Goal: Transaction & Acquisition: Purchase product/service

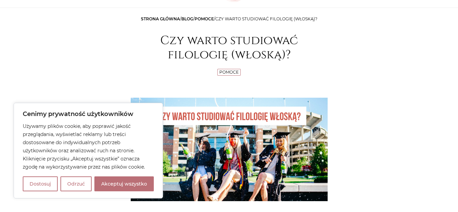
scroll to position [102, 0]
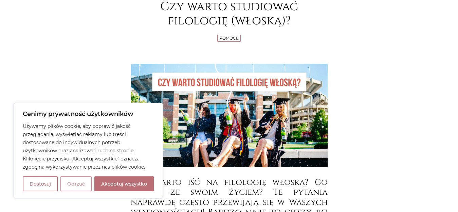
click at [74, 181] on button "Odrzuć" at bounding box center [75, 184] width 31 height 15
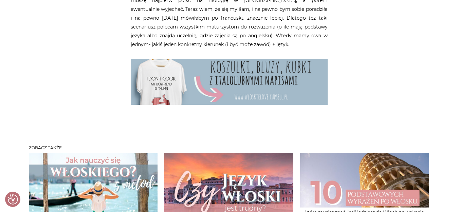
scroll to position [1189, 0]
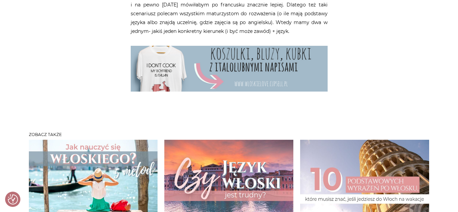
click at [227, 56] on img at bounding box center [229, 69] width 197 height 46
click at [213, 50] on img at bounding box center [229, 69] width 197 height 46
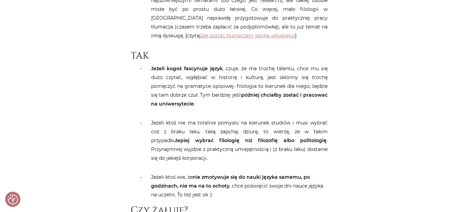
scroll to position [0, 0]
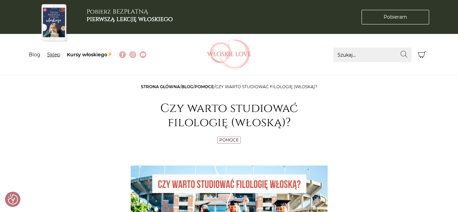
click at [53, 55] on link "Sklep" at bounding box center [53, 55] width 13 height 6
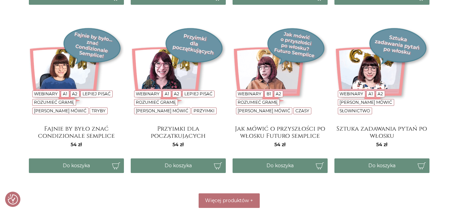
scroll to position [1223, 0]
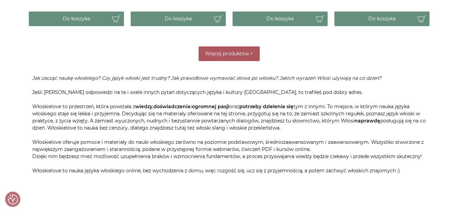
click at [230, 52] on span "Więcej produktów" at bounding box center [227, 54] width 44 height 6
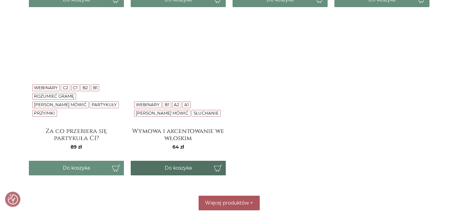
scroll to position [1426, 0]
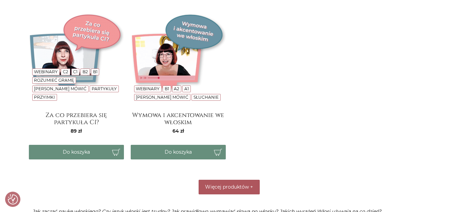
click at [232, 185] on span "Więcej produktów" at bounding box center [227, 187] width 44 height 6
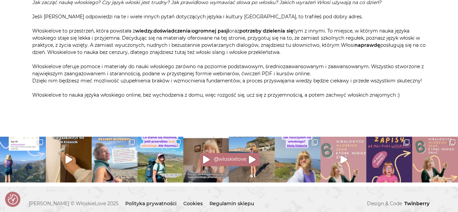
scroll to position [1629, 0]
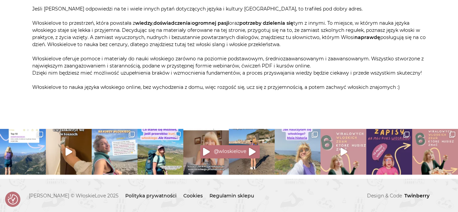
click at [288, 162] on img at bounding box center [298, 152] width 46 height 46
